Goal: Find specific page/section: Find specific page/section

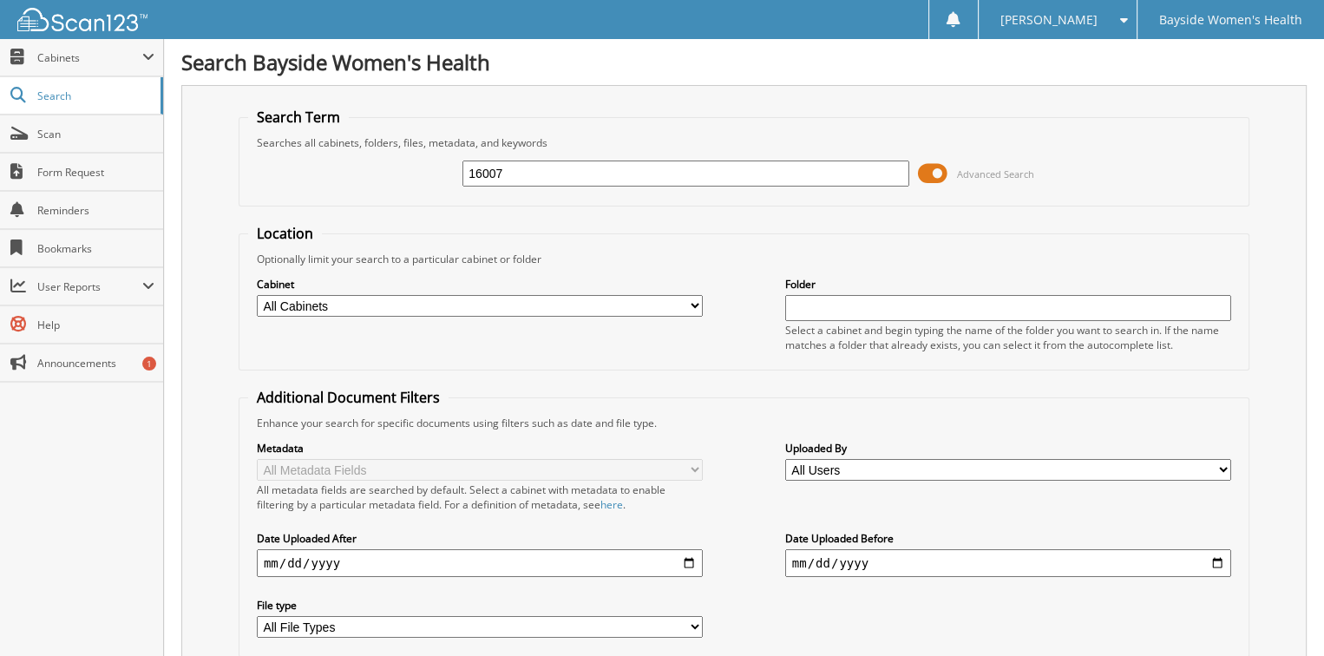
type input "16007"
click at [52, 55] on span "Cabinets" at bounding box center [89, 57] width 105 height 15
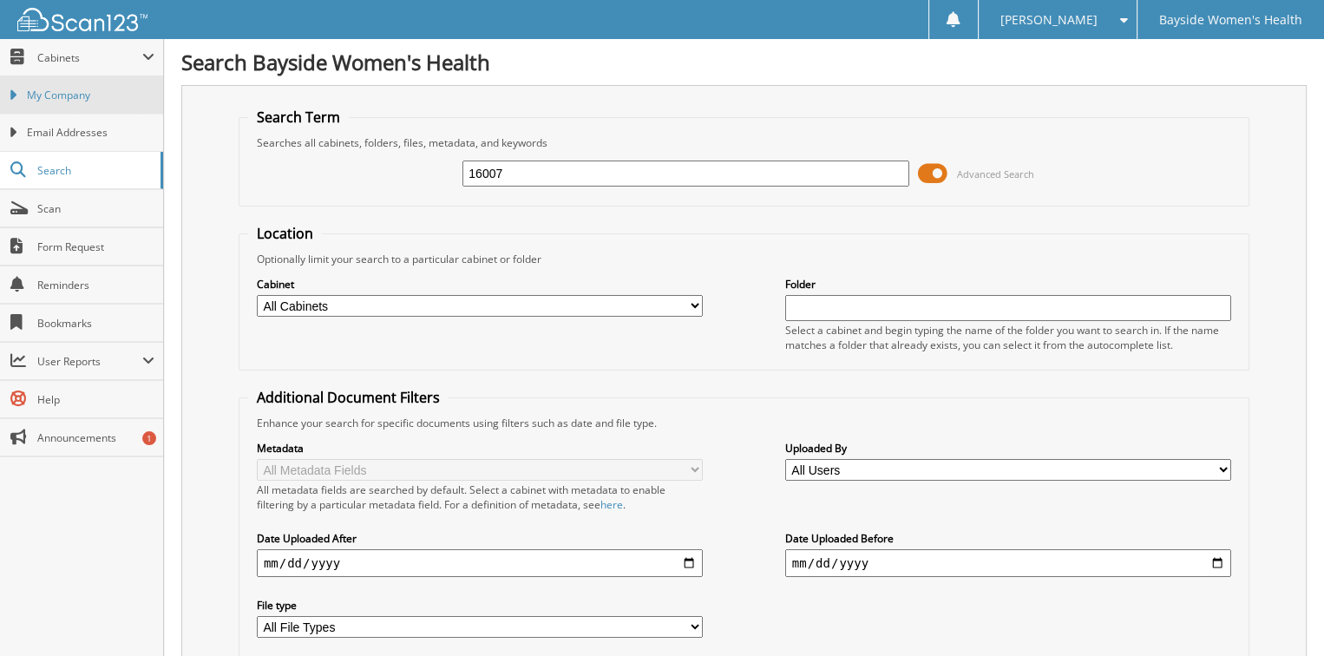
click at [73, 81] on link "My Company" at bounding box center [81, 94] width 163 height 37
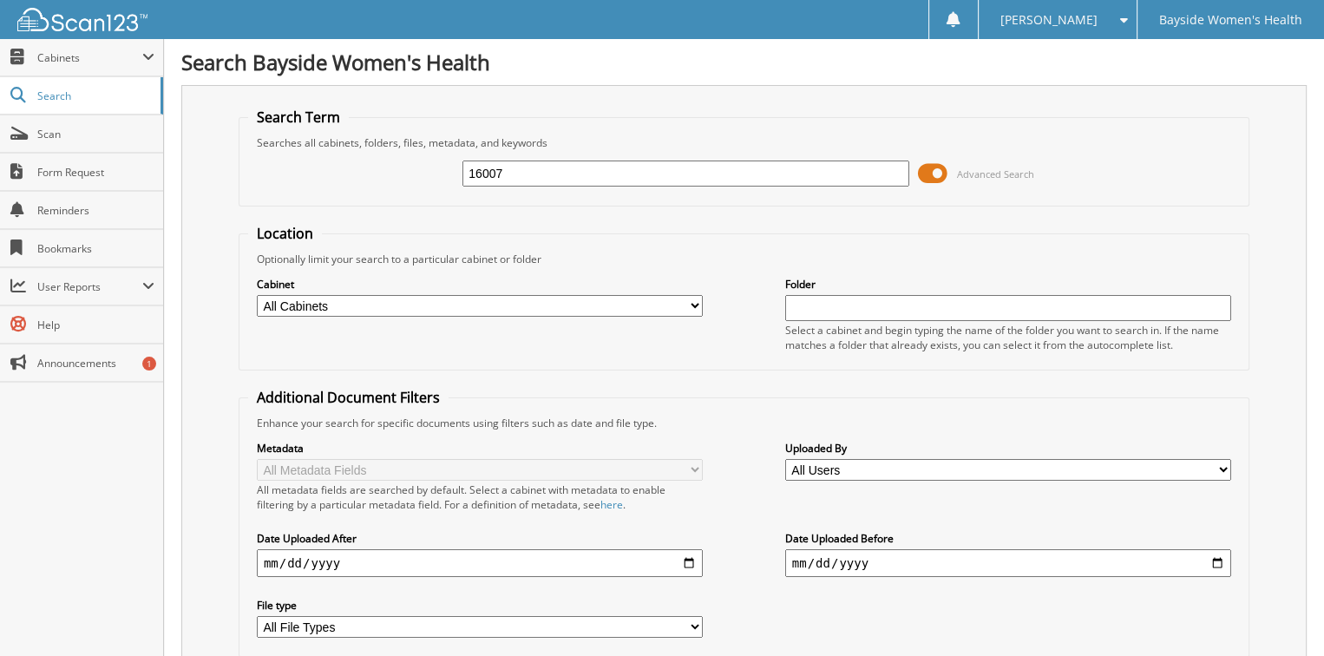
type input "16007"
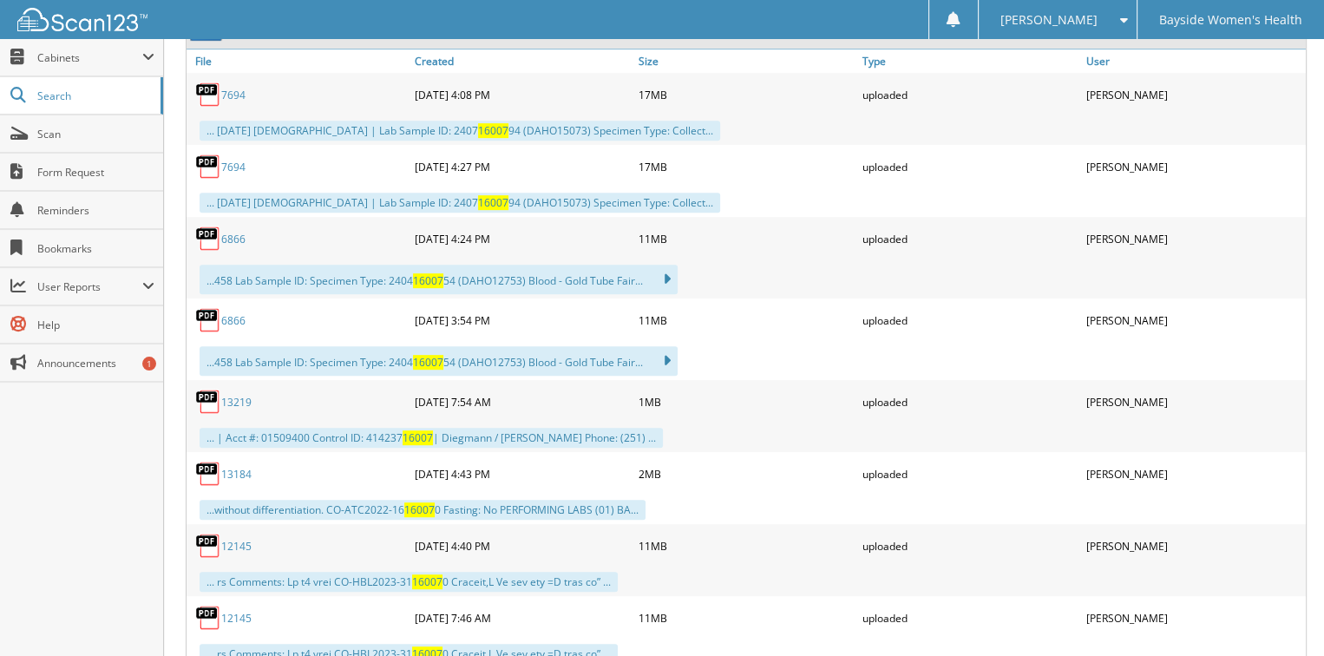
scroll to position [781, 0]
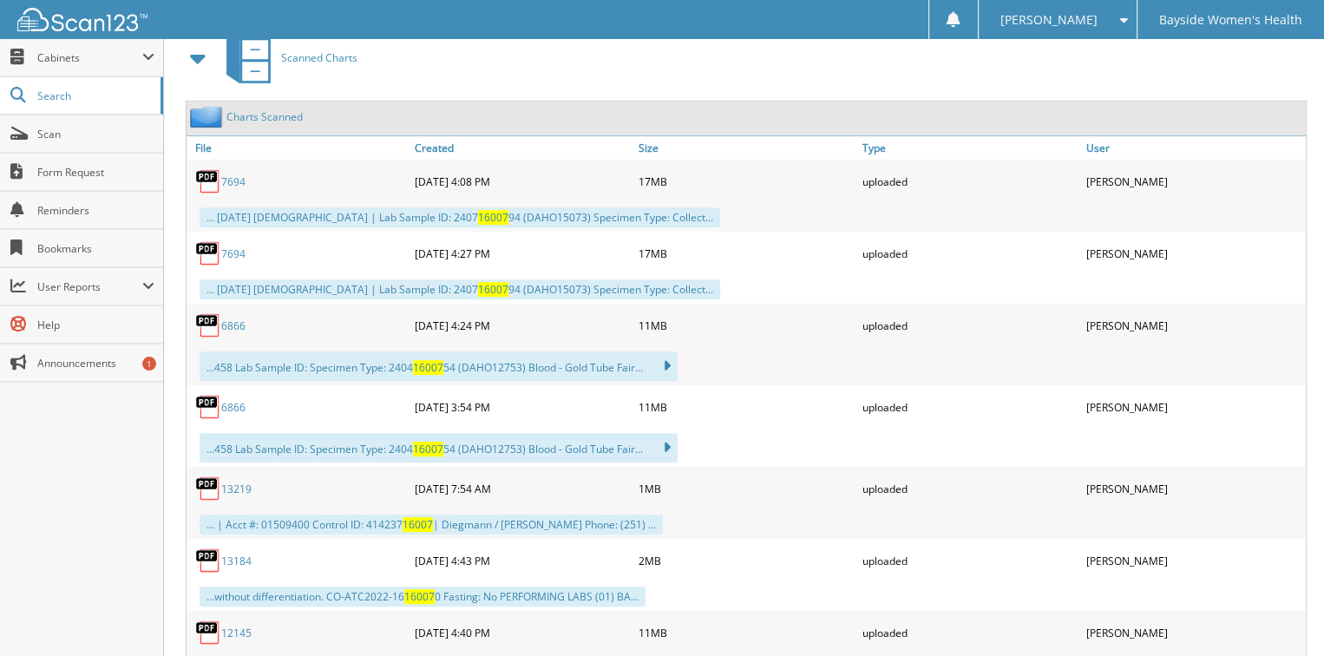
click at [267, 109] on link "Charts Scanned" at bounding box center [264, 116] width 76 height 15
